Goal: Find specific page/section: Find specific page/section

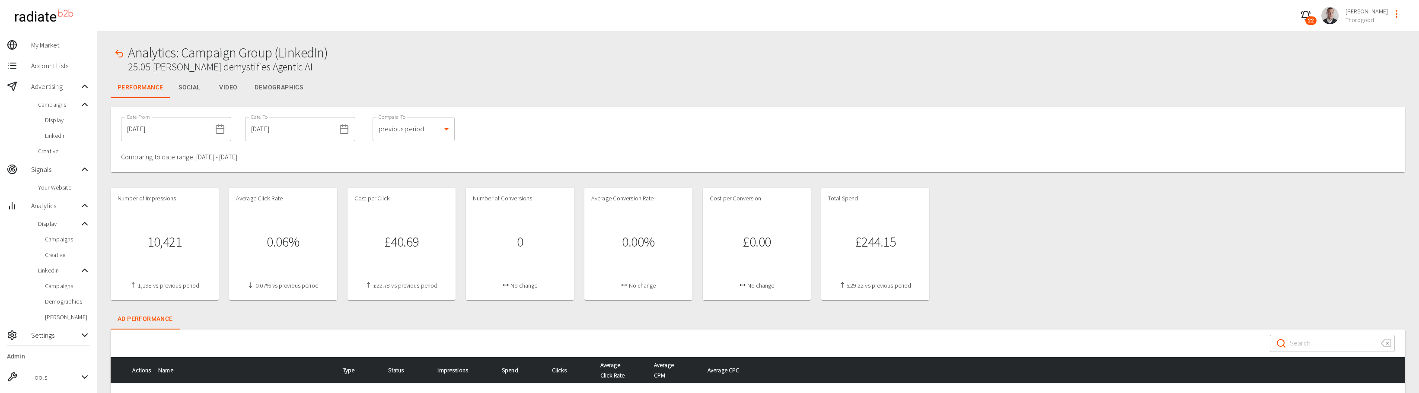
click at [283, 86] on button "Demographics" at bounding box center [279, 87] width 62 height 21
click at [292, 89] on button "Demographics" at bounding box center [279, 87] width 62 height 21
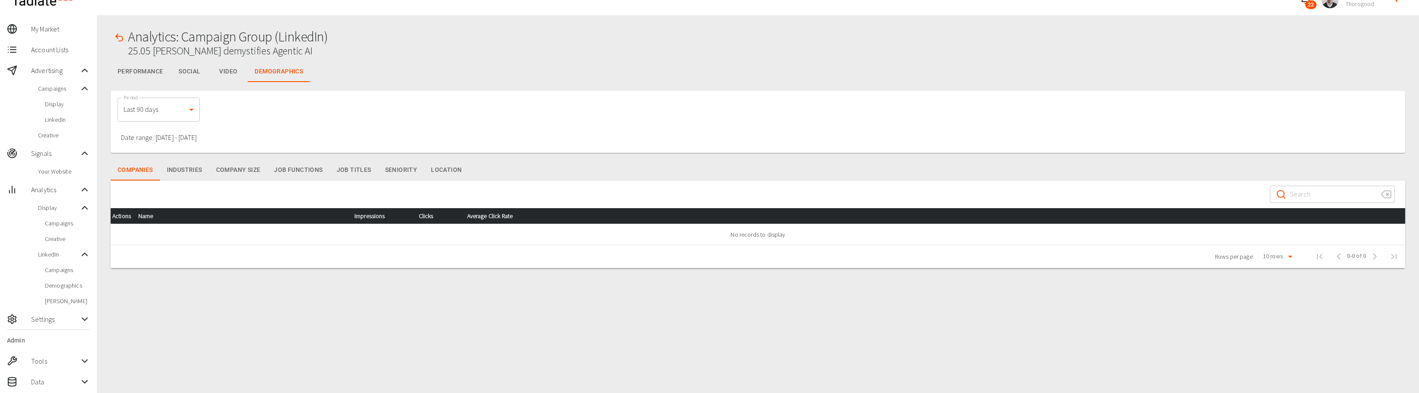
scroll to position [22, 0]
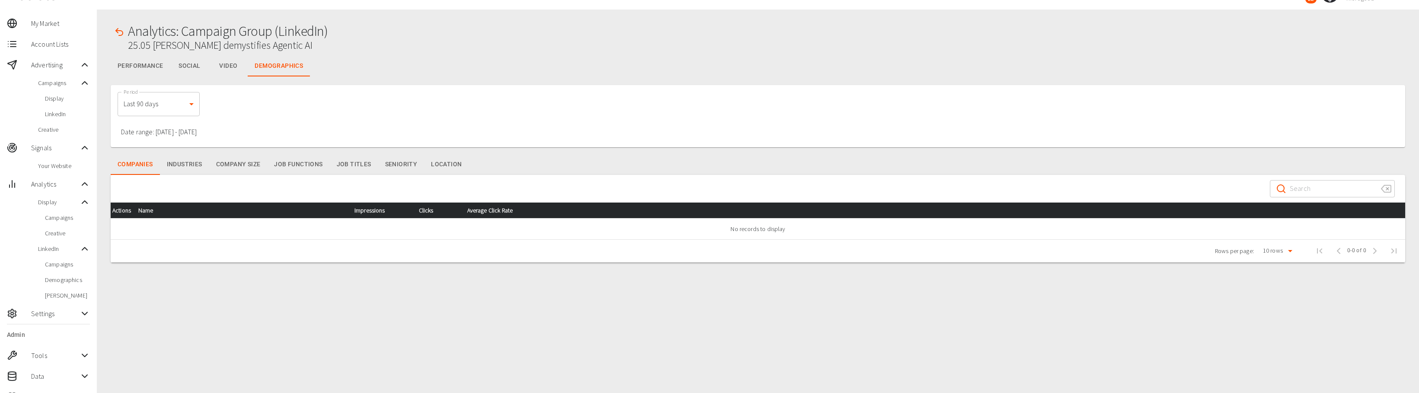
click at [87, 313] on icon at bounding box center [85, 314] width 10 height 10
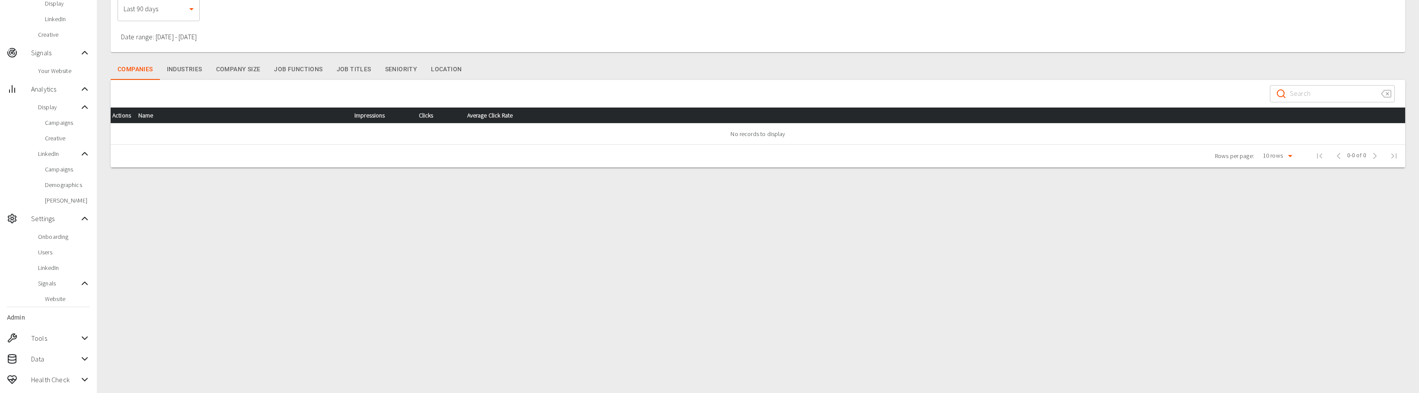
scroll to position [117, 0]
click at [87, 282] on icon at bounding box center [85, 283] width 10 height 10
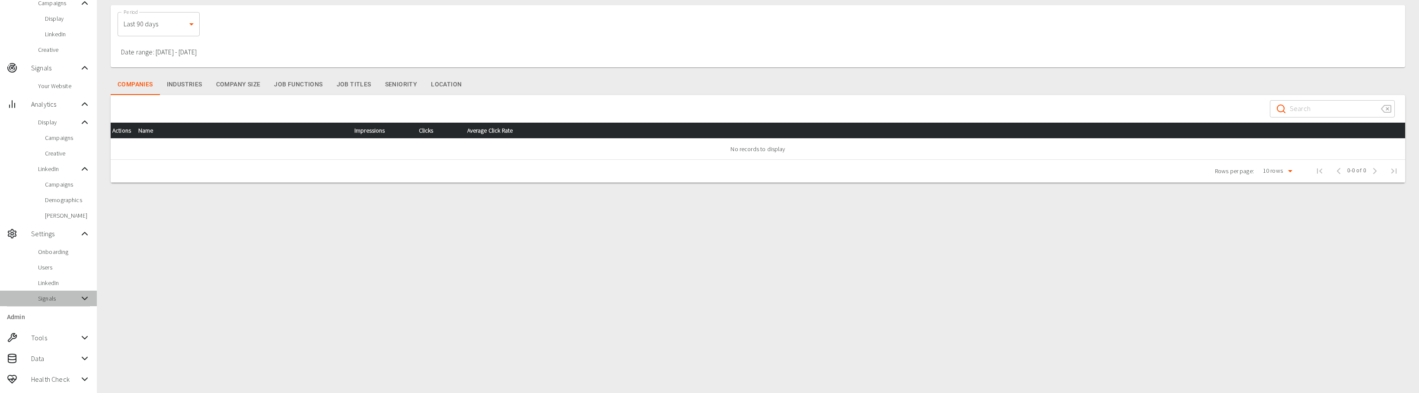
click at [89, 299] on icon at bounding box center [85, 299] width 10 height 10
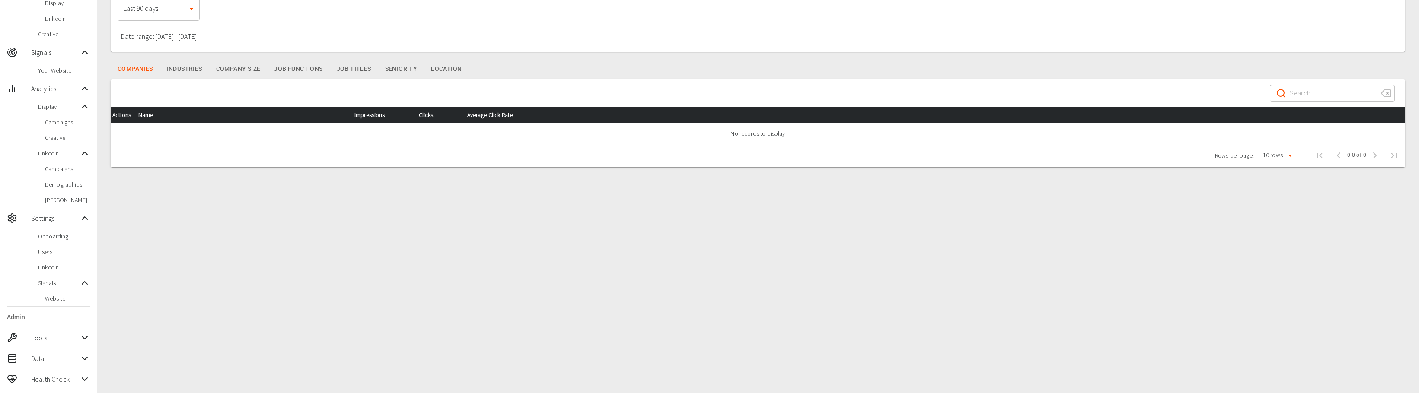
click at [85, 380] on icon at bounding box center [84, 379] width 5 height 3
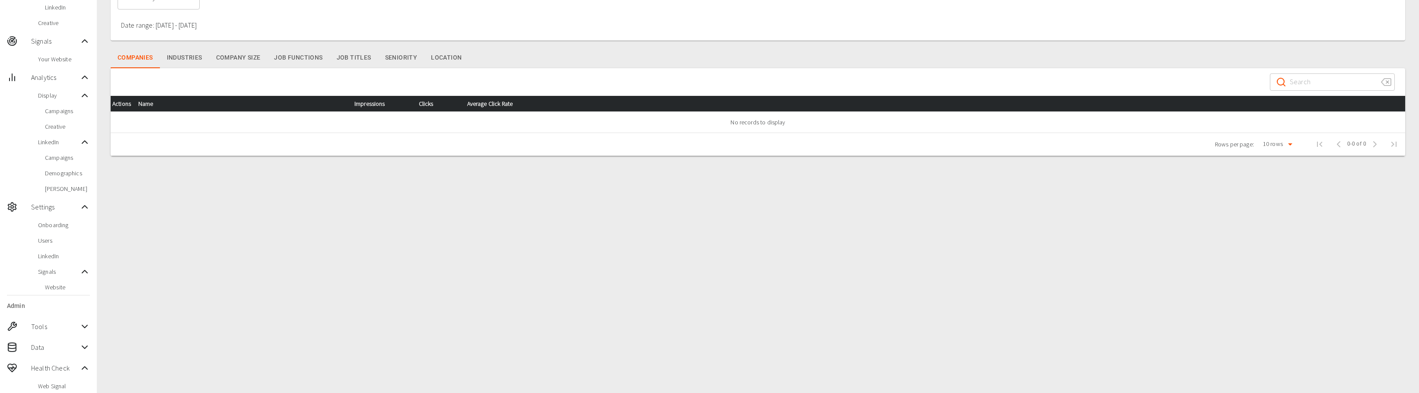
scroll to position [164, 0]
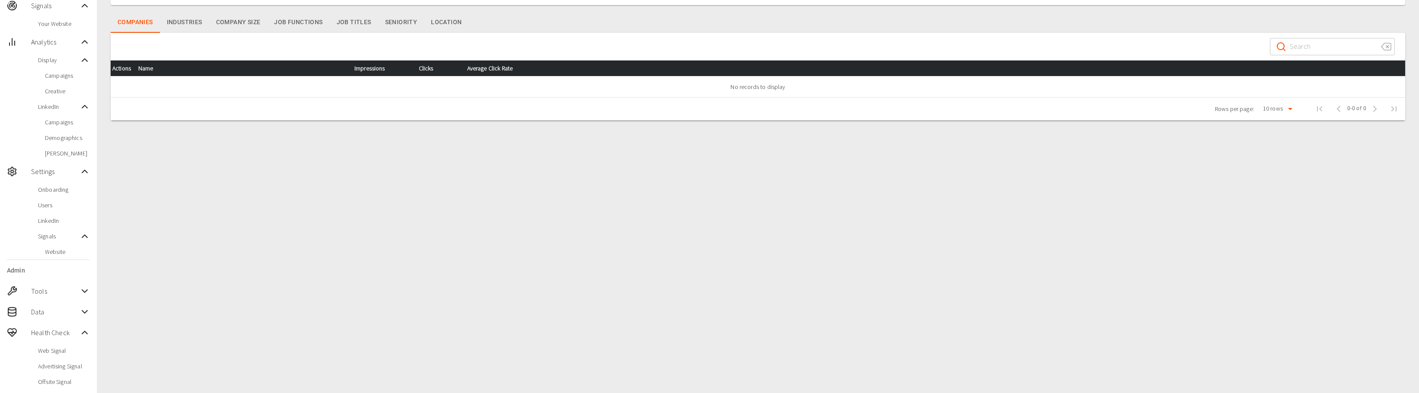
click at [87, 316] on icon at bounding box center [85, 312] width 10 height 10
click at [81, 382] on span "Offsite Signal" at bounding box center [64, 382] width 52 height 9
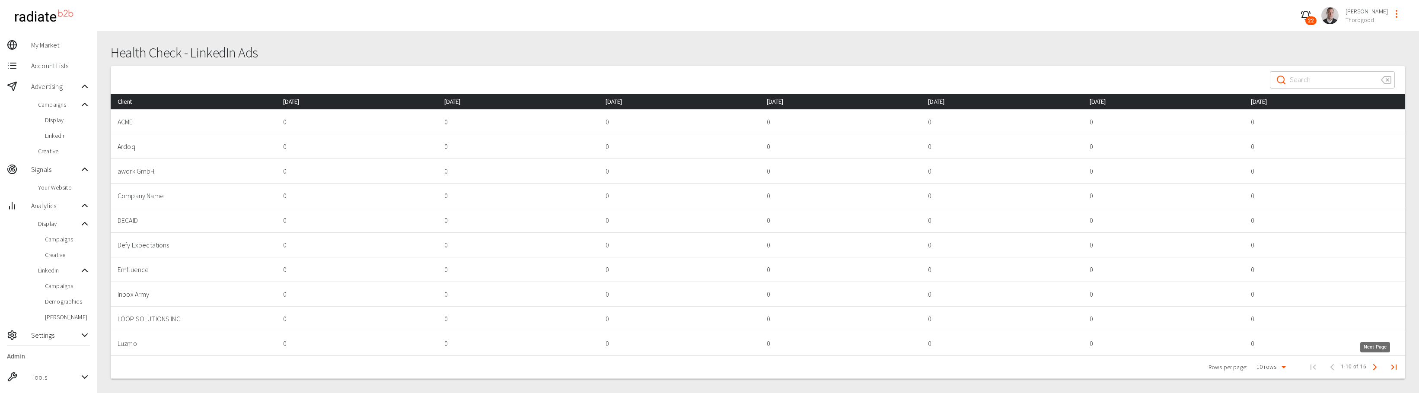
click at [1376, 365] on icon "Next Page" at bounding box center [1375, 367] width 10 height 10
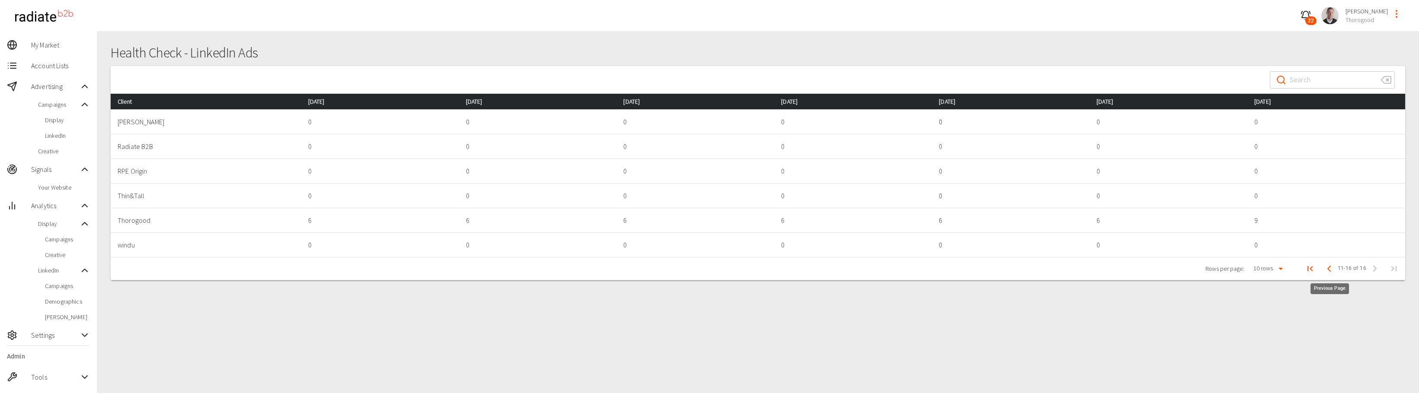
click at [1330, 271] on icon "Previous Page" at bounding box center [1329, 269] width 10 height 10
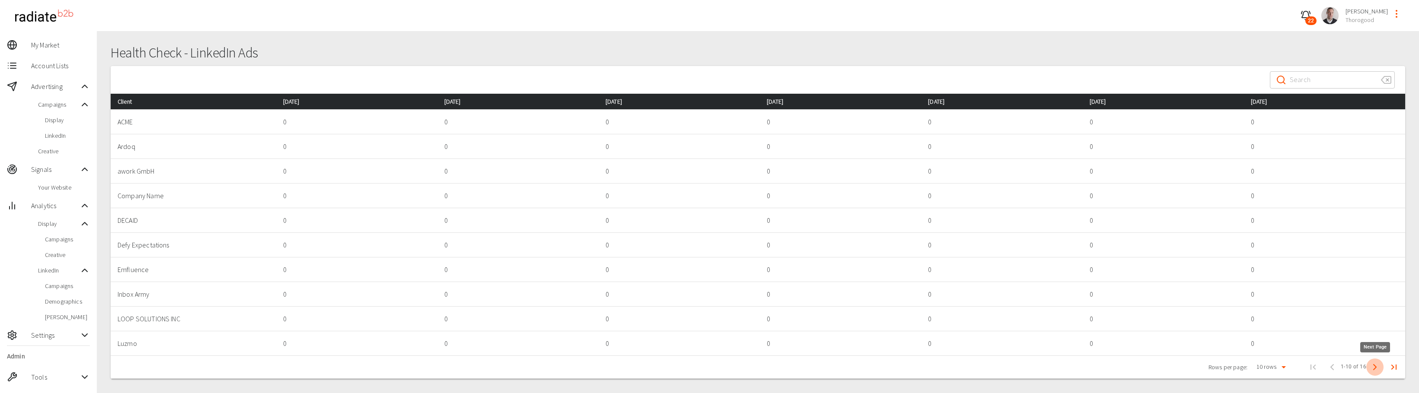
click at [1376, 367] on polyline "Next Page" at bounding box center [1375, 367] width 3 height 5
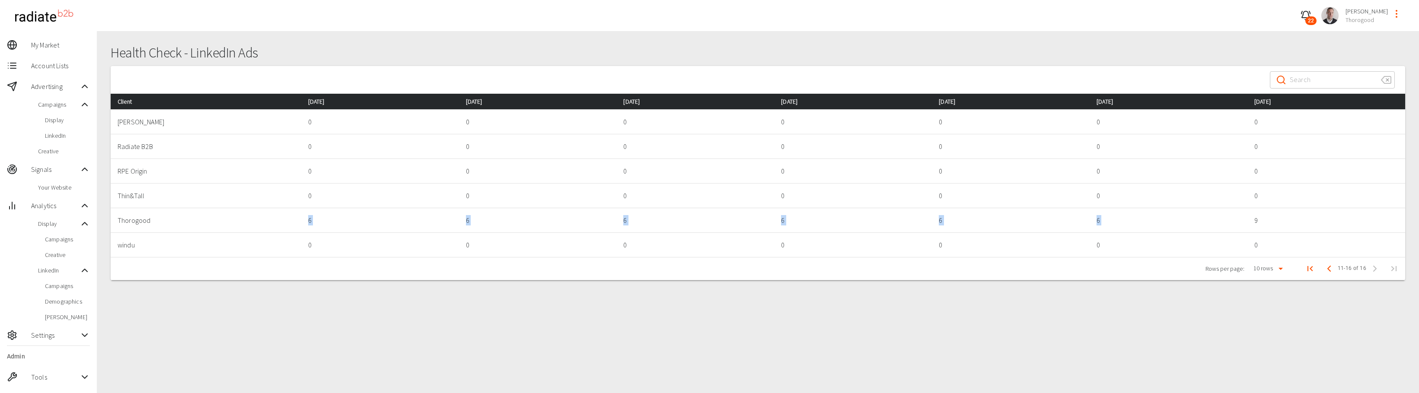
drag, startPoint x: 285, startPoint y: 220, endPoint x: 1283, endPoint y: 215, distance: 997.3
click at [1283, 215] on tr "Thorogood 6 6 6 6 6 6 9" at bounding box center [758, 220] width 1295 height 25
click at [1281, 217] on p "9" at bounding box center [1326, 220] width 144 height 10
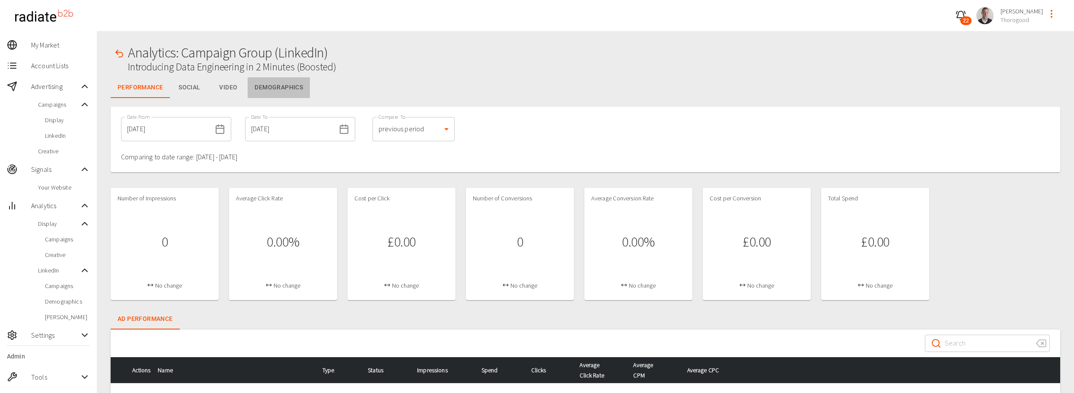
click at [280, 86] on button "Demographics" at bounding box center [279, 87] width 62 height 21
